Goal: Task Accomplishment & Management: Manage account settings

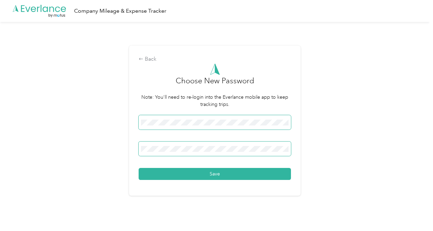
click at [139, 168] on button "Save" at bounding box center [215, 174] width 152 height 12
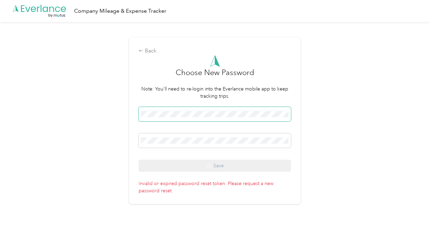
click at [178, 108] on span at bounding box center [215, 114] width 152 height 14
click at [173, 118] on span at bounding box center [215, 114] width 152 height 14
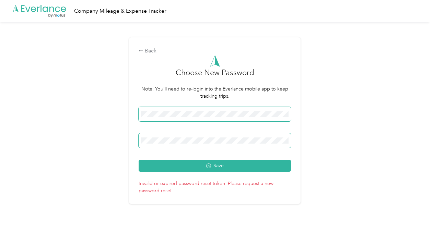
click at [139, 160] on button "Save" at bounding box center [215, 166] width 152 height 12
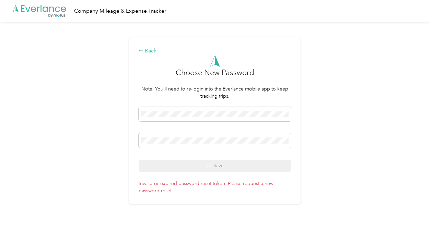
click at [150, 54] on div "Back" at bounding box center [215, 51] width 152 height 8
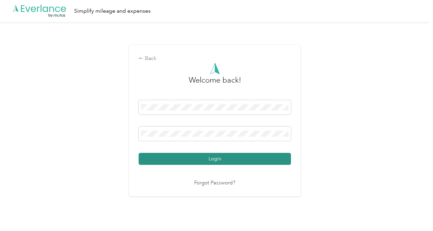
click at [226, 158] on button "Login" at bounding box center [215, 159] width 152 height 12
